Goal: Task Accomplishment & Management: Complete application form

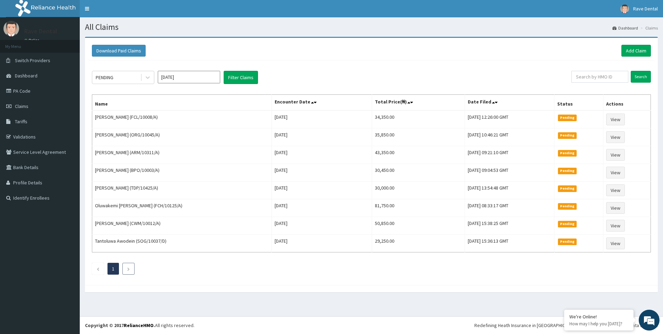
click at [129, 268] on icon "Next page" at bounding box center [128, 269] width 3 height 4
click at [95, 269] on li at bounding box center [98, 268] width 12 height 12
click at [123, 269] on li at bounding box center [128, 268] width 12 height 12
click at [28, 92] on link "PA Code" at bounding box center [40, 90] width 80 height 15
click at [637, 50] on link "Add Claim" at bounding box center [635, 51] width 29 height 12
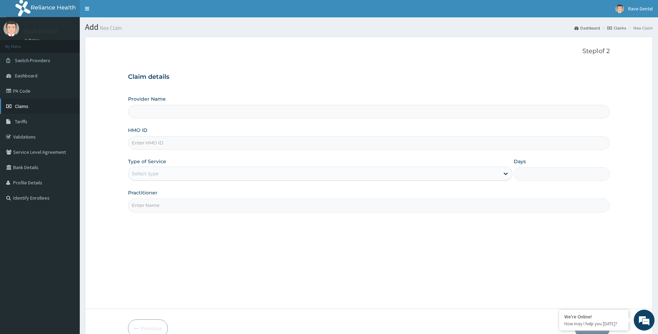
click at [24, 109] on span "Claims" at bounding box center [22, 106] width 14 height 6
type input "Rave Dental Clinic -OGBA"
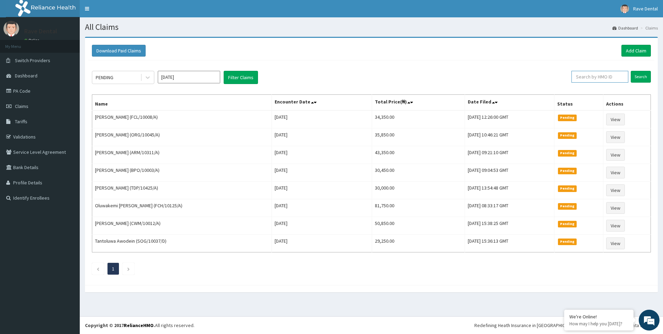
click at [611, 76] on input "text" at bounding box center [599, 77] width 57 height 12
paste input "SOG/10037/C"
type input "SOG/10037/C"
click at [644, 76] on input "Search" at bounding box center [641, 77] width 20 height 12
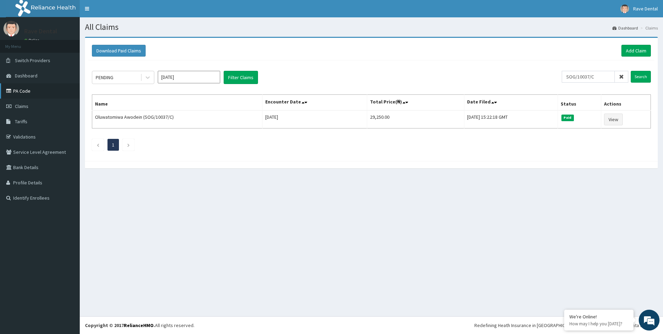
click at [27, 88] on link "PA Code" at bounding box center [40, 90] width 80 height 15
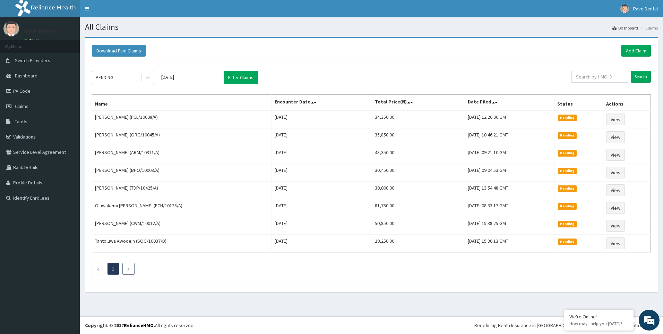
click at [129, 270] on icon "Next page" at bounding box center [128, 269] width 3 height 4
click at [129, 268] on icon "Next page" at bounding box center [128, 269] width 3 height 4
click at [115, 268] on li "1" at bounding box center [112, 268] width 11 height 12
click at [127, 267] on icon "Next page" at bounding box center [128, 269] width 3 height 4
click at [96, 271] on link "Previous page" at bounding box center [97, 268] width 3 height 6
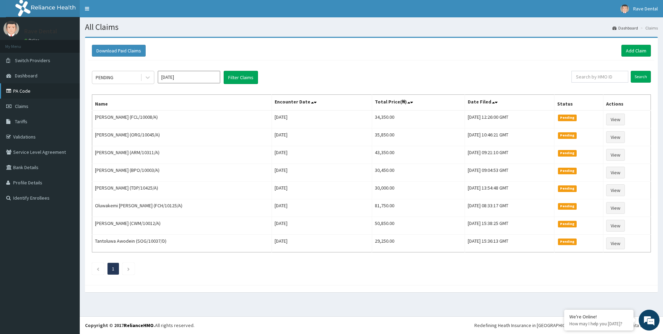
click at [17, 92] on link "PA Code" at bounding box center [40, 90] width 80 height 15
